Goal: Task Accomplishment & Management: Manage account settings

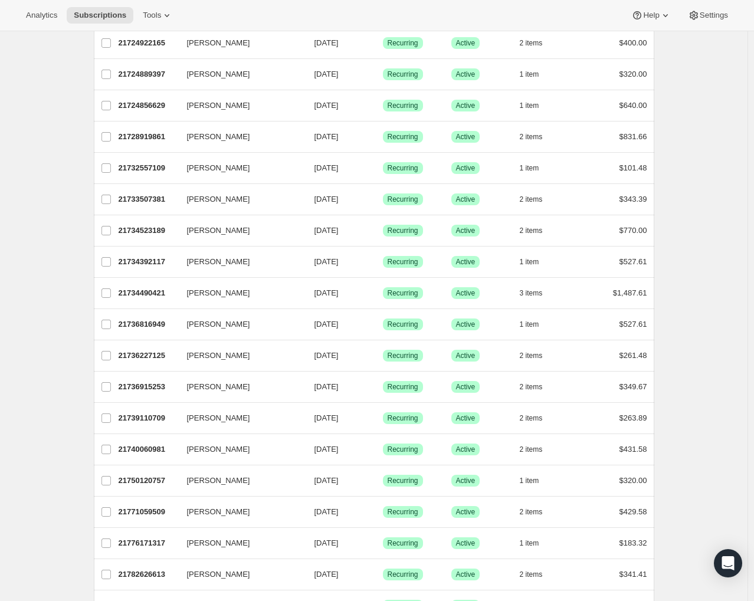
scroll to position [649, 0]
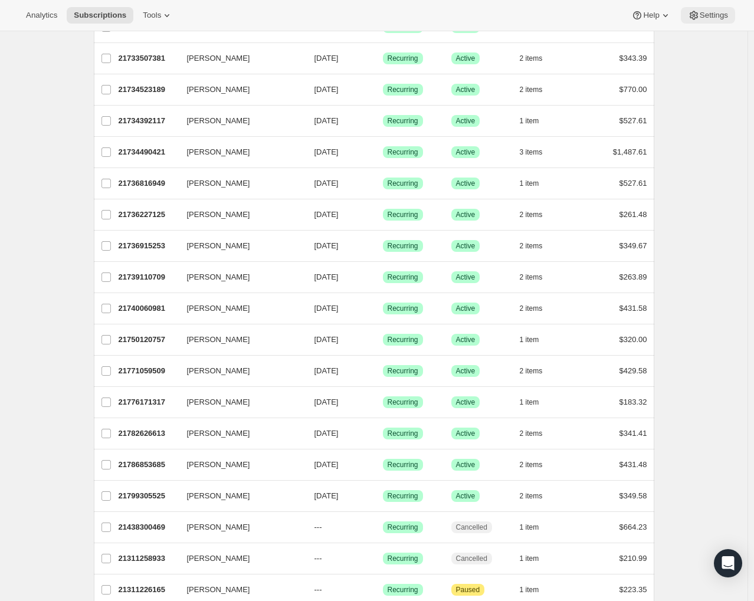
click at [516, 12] on span "Settings" at bounding box center [713, 15] width 28 height 9
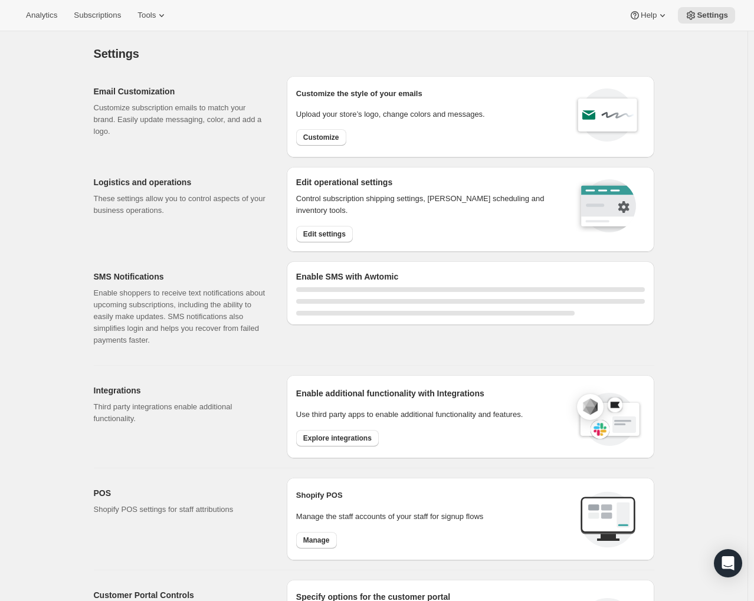
select select "22:00"
select select "09:00"
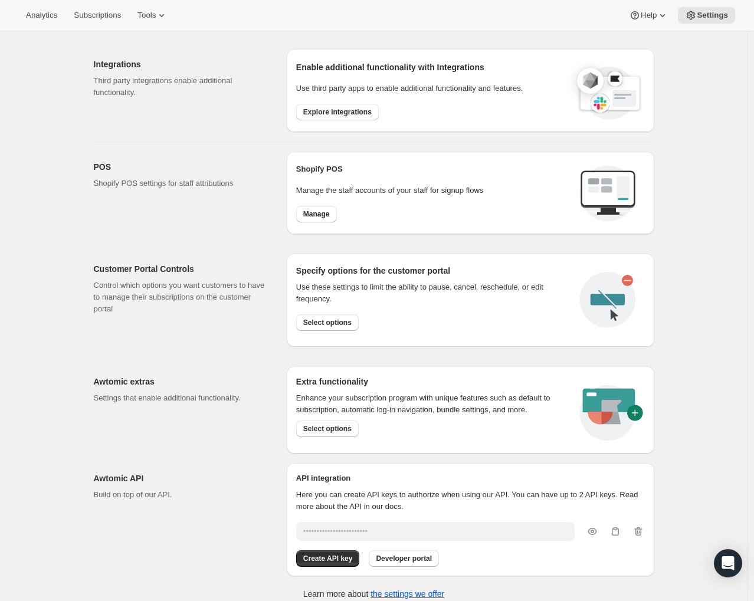
scroll to position [439, 0]
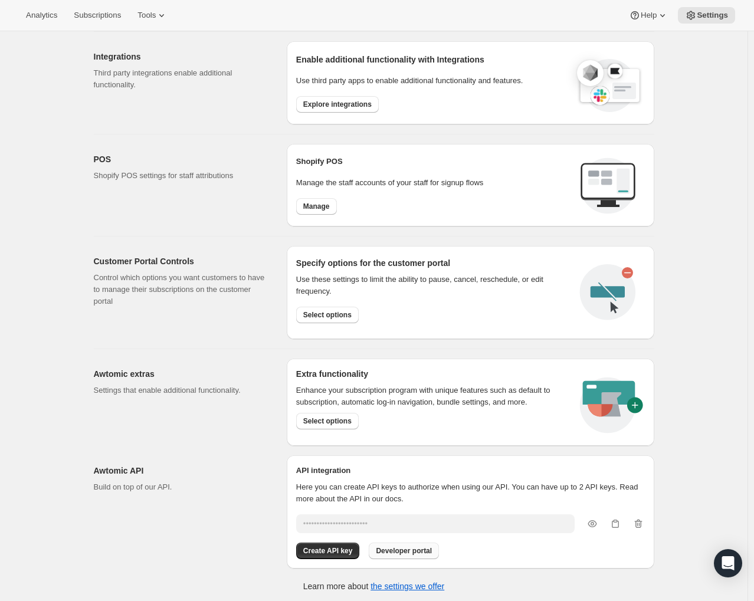
click at [433, 549] on button "Developer portal" at bounding box center [404, 550] width 70 height 17
click at [516, 12] on span "Settings" at bounding box center [711, 15] width 31 height 9
click at [423, 546] on span "Developer portal" at bounding box center [404, 550] width 56 height 9
